Goal: Information Seeking & Learning: Learn about a topic

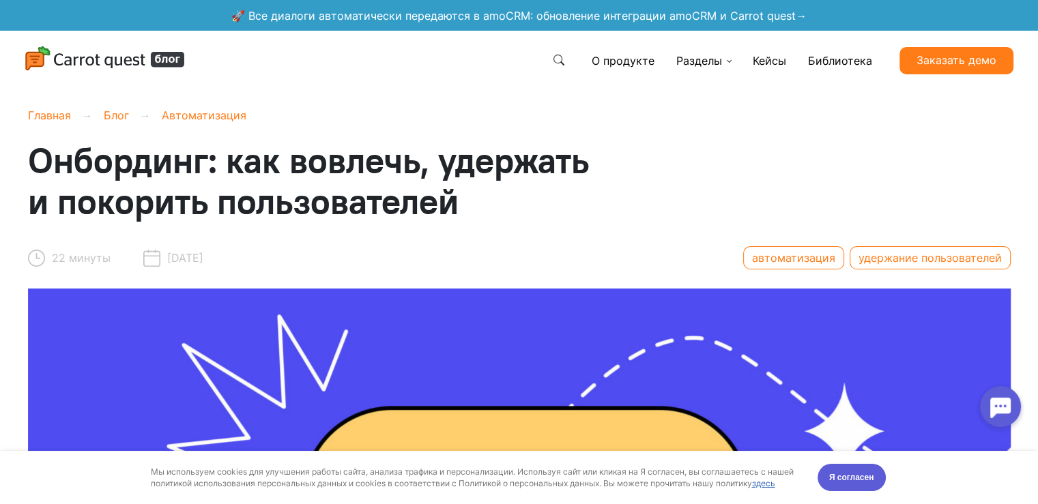
click at [615, 59] on link "О продукте" at bounding box center [623, 60] width 74 height 27
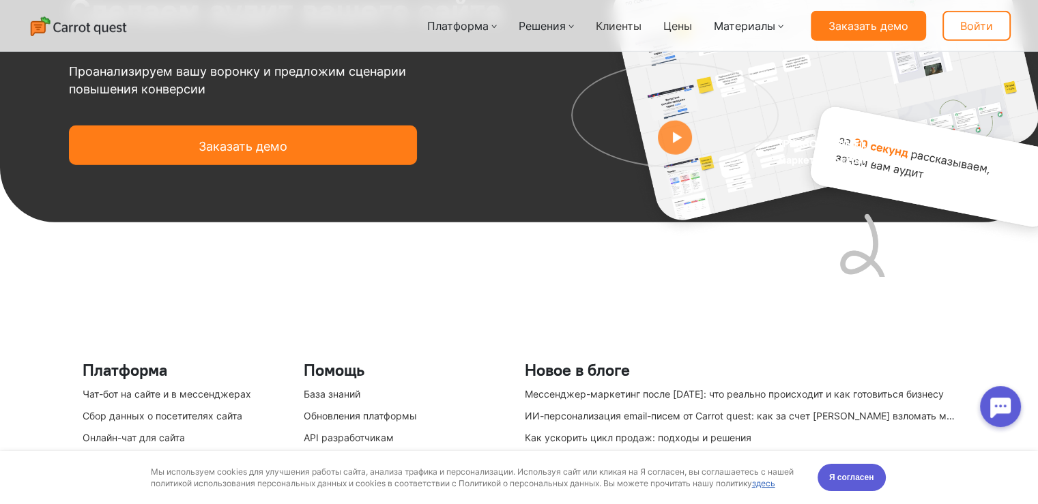
scroll to position [3883, 0]
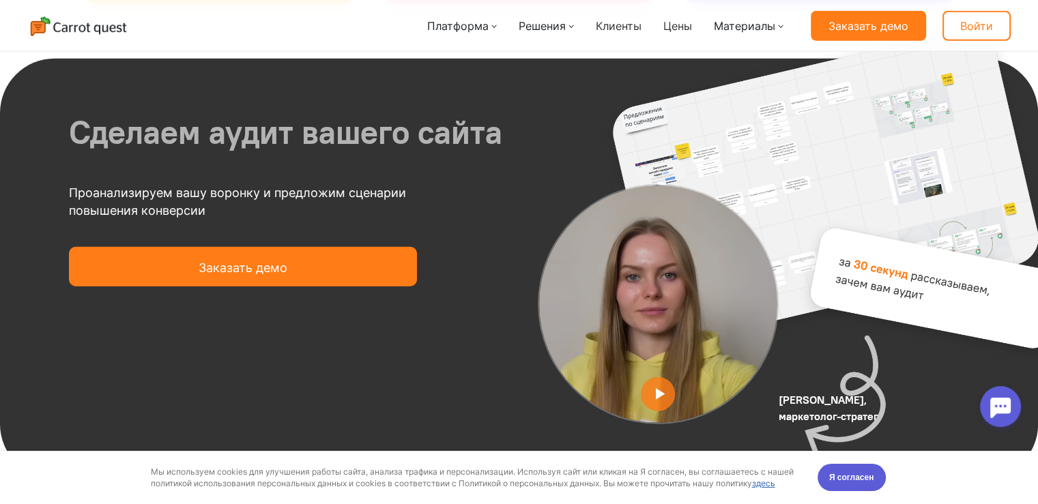
click at [657, 389] on icon at bounding box center [660, 394] width 8 height 10
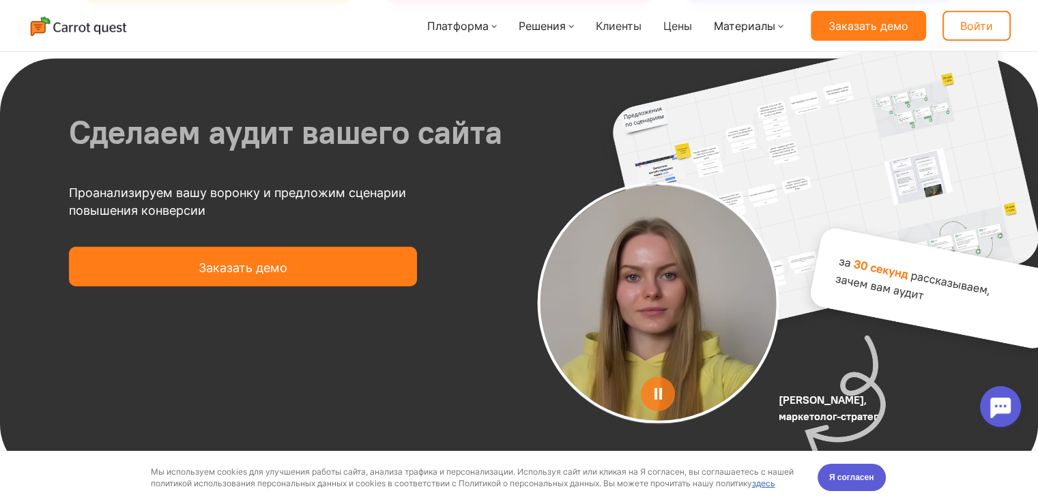
click at [658, 379] on icon at bounding box center [658, 394] width 31 height 31
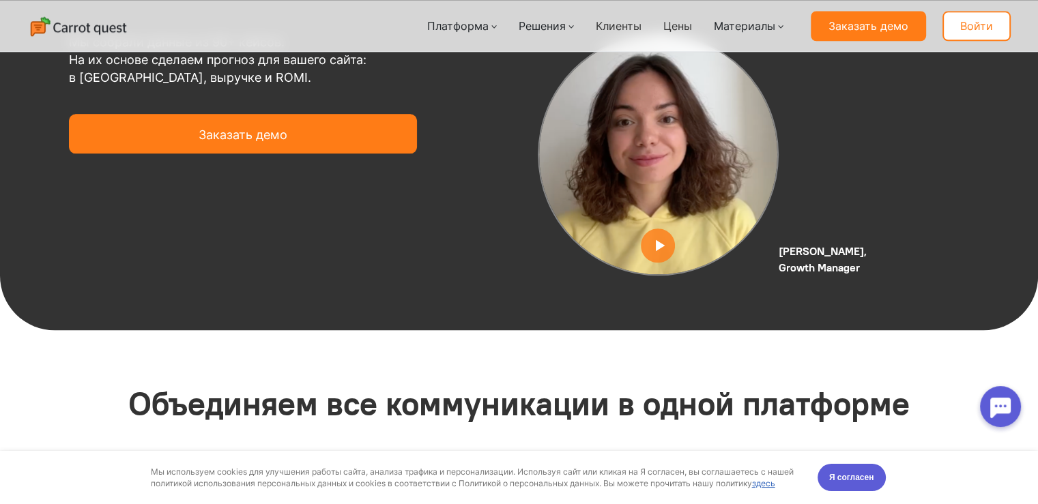
scroll to position [1336, 0]
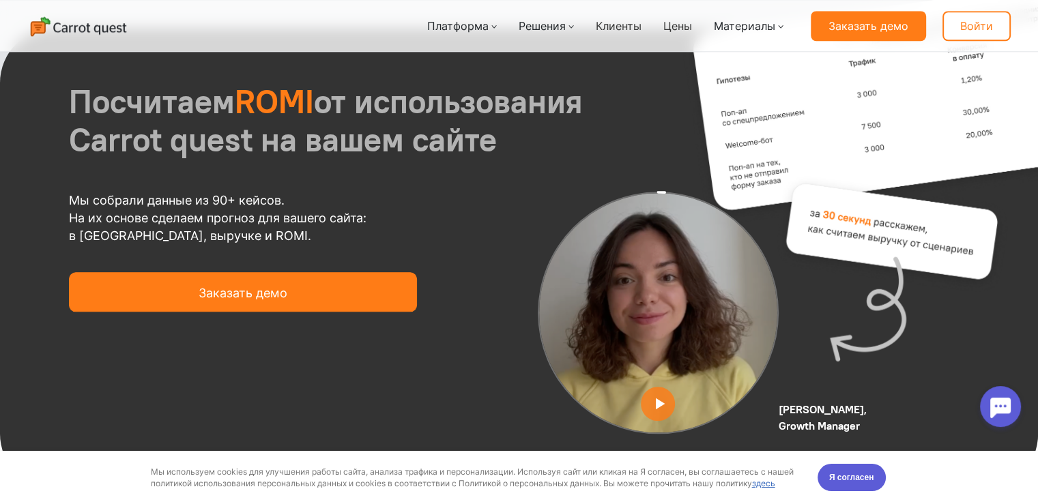
click at [655, 388] on icon at bounding box center [658, 403] width 31 height 31
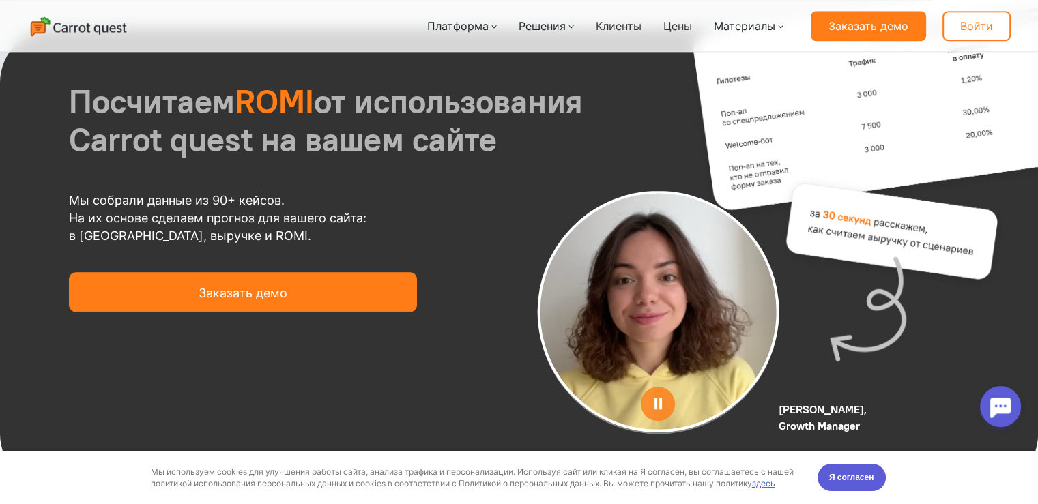
click at [528, 426] on div "Посчитаем ROMI от использования Carrot quest на вашем сайте Мы собрали данные и…" at bounding box center [519, 258] width 1010 height 460
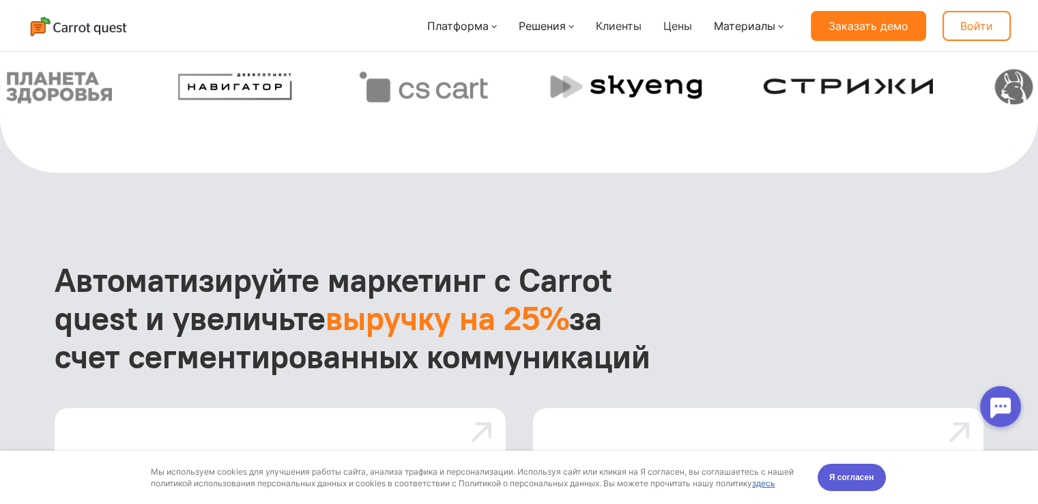
scroll to position [510, 0]
